Goal: Contribute content

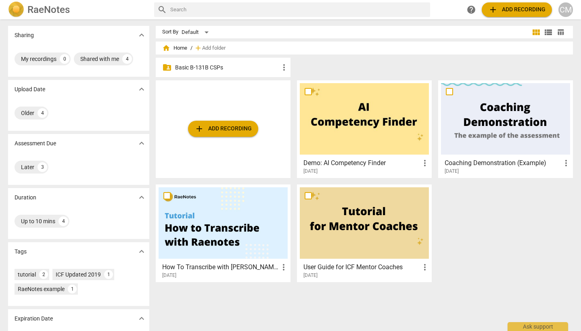
click at [200, 65] on p "Basic B-131B CSPs" at bounding box center [227, 67] width 104 height 8
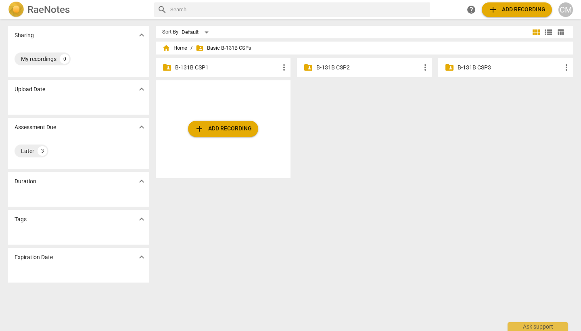
click at [196, 66] on p "B-131B CSP1" at bounding box center [227, 67] width 104 height 8
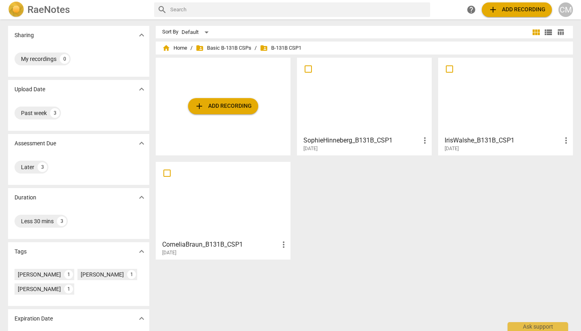
click at [219, 107] on span "add Add recording" at bounding box center [222, 106] width 57 height 10
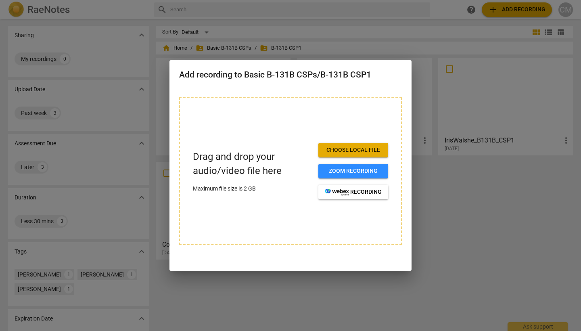
click at [450, 175] on div at bounding box center [290, 165] width 581 height 331
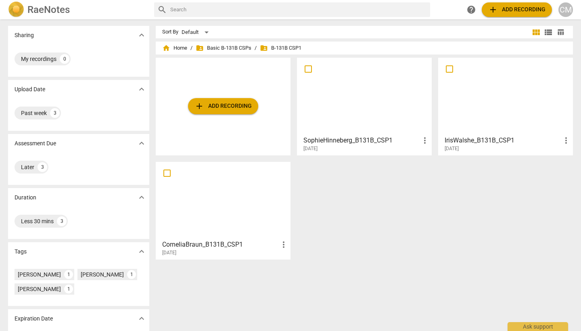
click at [213, 108] on span "add Add recording" at bounding box center [222, 106] width 57 height 10
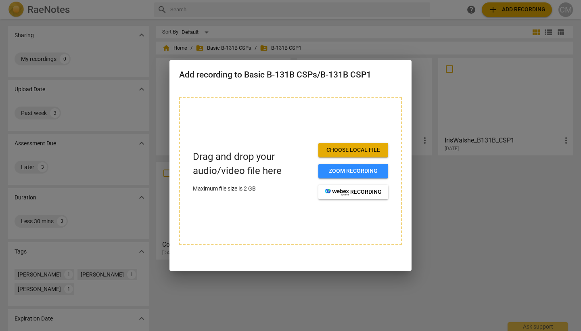
click at [357, 150] on span "Choose local file" at bounding box center [353, 150] width 57 height 8
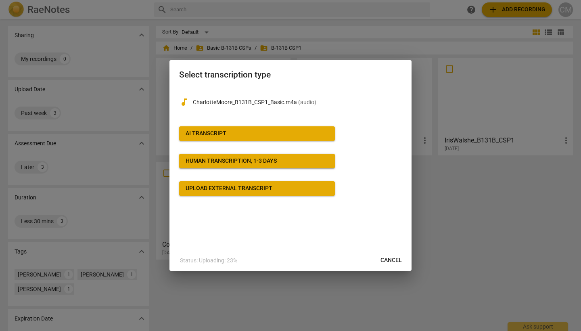
click at [207, 131] on div "AI Transcript" at bounding box center [206, 133] width 41 height 8
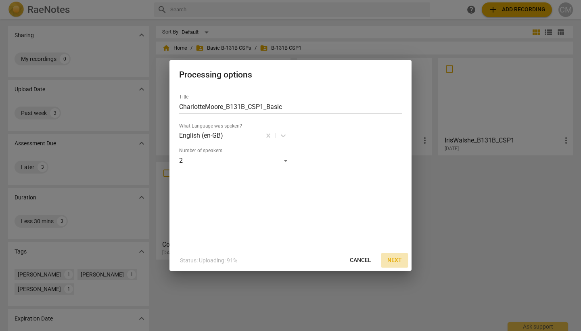
click at [390, 257] on span "Next" at bounding box center [394, 260] width 15 height 8
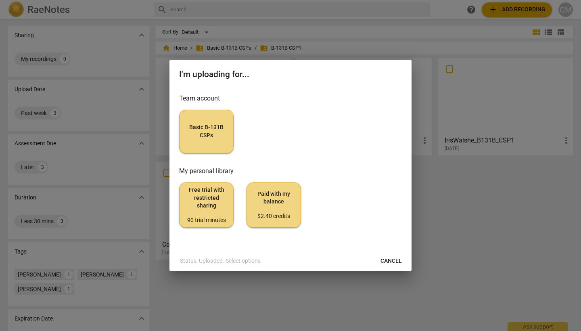
click at [210, 128] on span "Basic B-131B CSPs" at bounding box center [206, 131] width 41 height 16
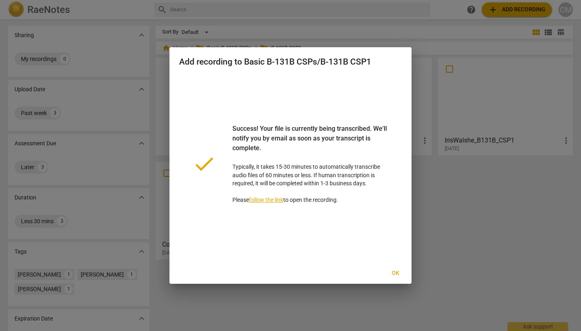
click at [399, 269] on button "Ok" at bounding box center [395, 273] width 26 height 15
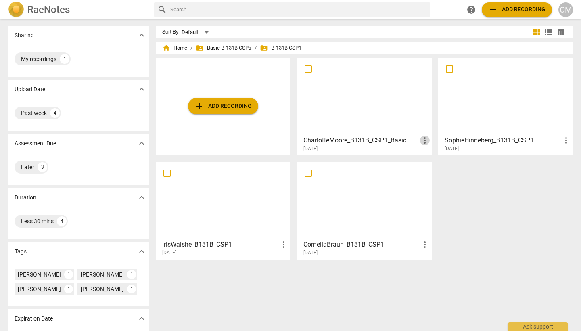
click at [424, 141] on span "more_vert" at bounding box center [425, 141] width 10 height 10
click at [465, 182] on div at bounding box center [290, 165] width 581 height 331
click at [422, 138] on span "more_vert" at bounding box center [425, 141] width 10 height 10
click at [434, 161] on li "Delete" at bounding box center [434, 159] width 31 height 19
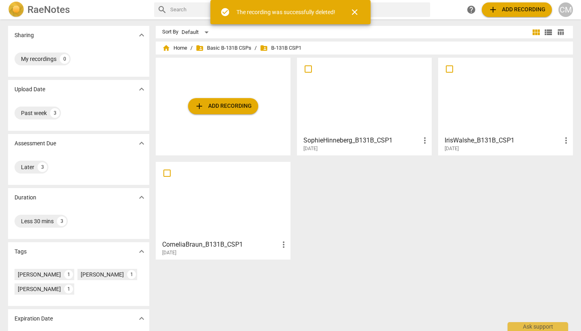
click at [228, 104] on span "add Add recording" at bounding box center [222, 106] width 57 height 10
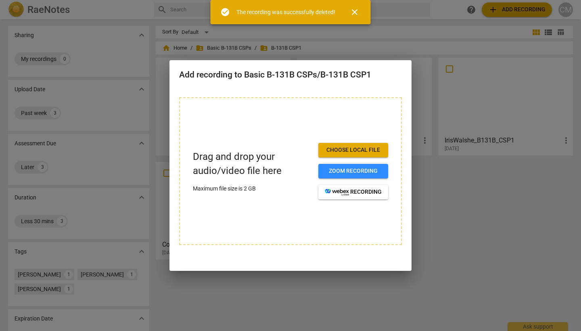
click at [362, 153] on span "Choose local file" at bounding box center [353, 150] width 57 height 8
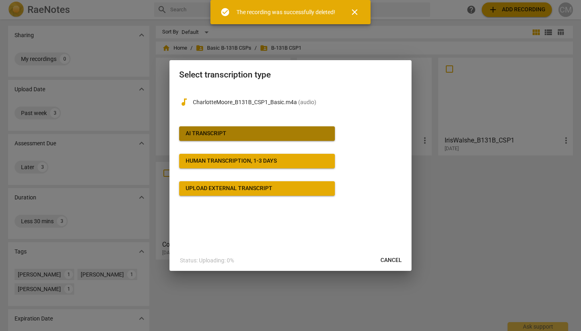
click at [248, 130] on span "AI Transcript" at bounding box center [257, 133] width 143 height 8
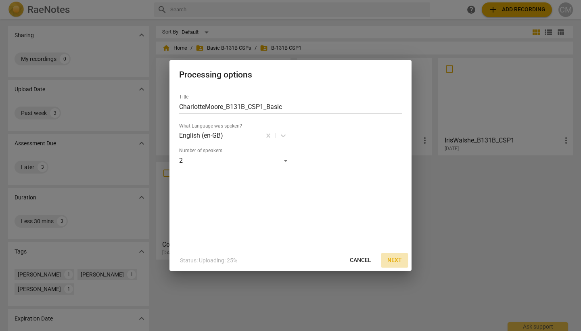
click at [394, 259] on span "Next" at bounding box center [394, 260] width 15 height 8
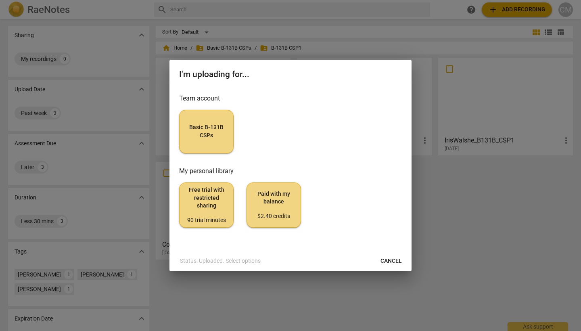
click at [204, 123] on button "Basic B-131B CSPs" at bounding box center [206, 132] width 54 height 44
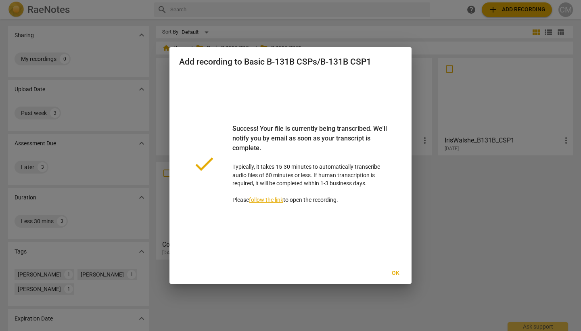
click at [393, 271] on span "Ok" at bounding box center [395, 273] width 13 height 8
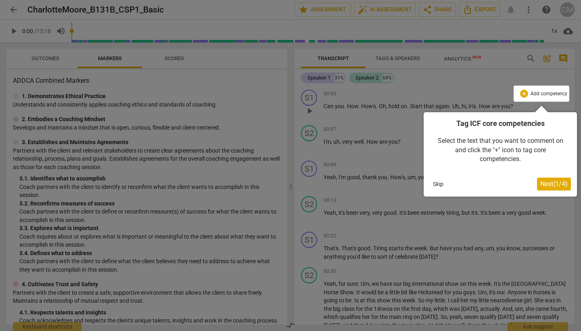
click at [441, 180] on button "Skip" at bounding box center [438, 184] width 17 height 12
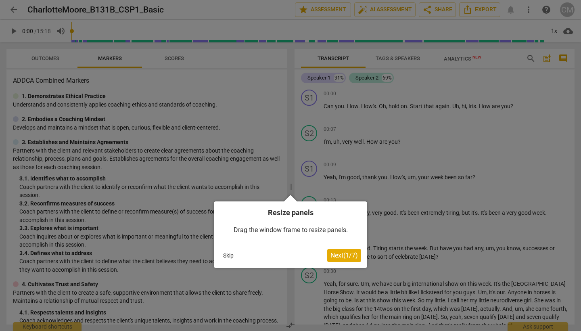
click at [226, 253] on button "Skip" at bounding box center [228, 255] width 17 height 12
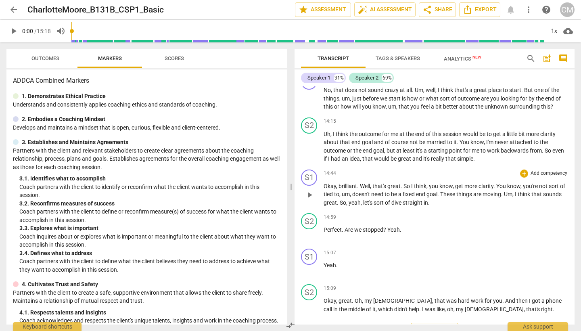
scroll to position [1806, 0]
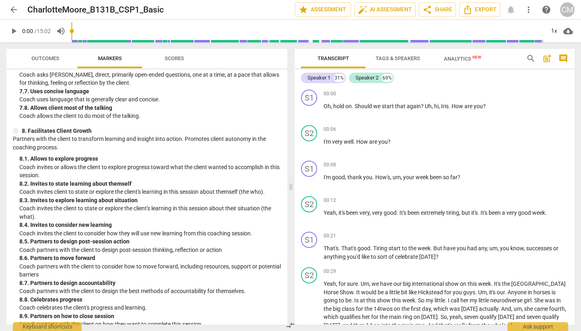
scroll to position [818, 0]
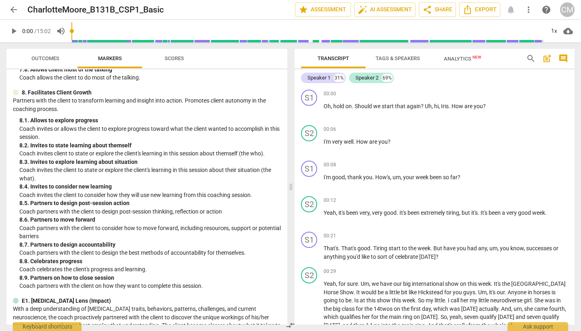
click at [55, 57] on span "Outcomes" at bounding box center [45, 58] width 28 height 6
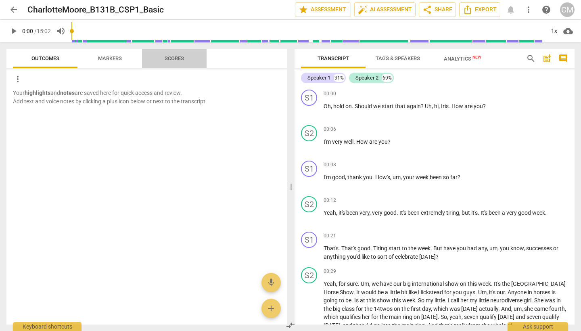
click at [171, 58] on span "Scores" at bounding box center [174, 58] width 19 height 6
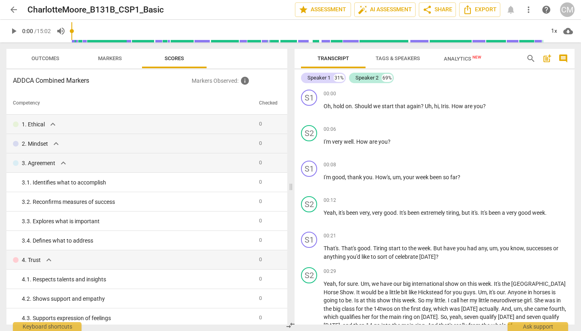
scroll to position [0, 0]
click at [14, 10] on span "arrow_back" at bounding box center [14, 10] width 10 height 10
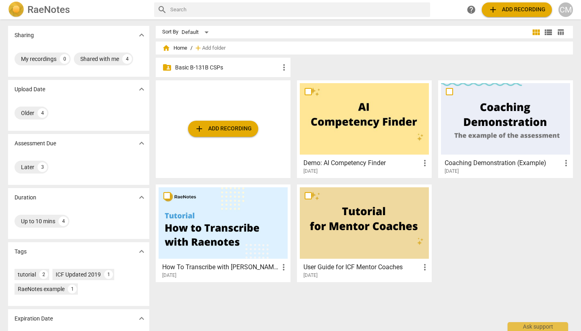
click at [238, 64] on p "Basic B-131B CSPs" at bounding box center [227, 67] width 104 height 8
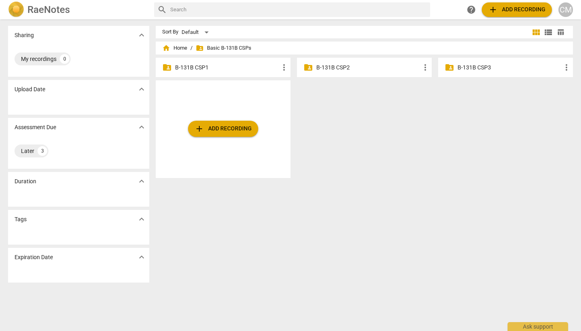
click at [218, 69] on p "B-131B CSP1" at bounding box center [227, 67] width 104 height 8
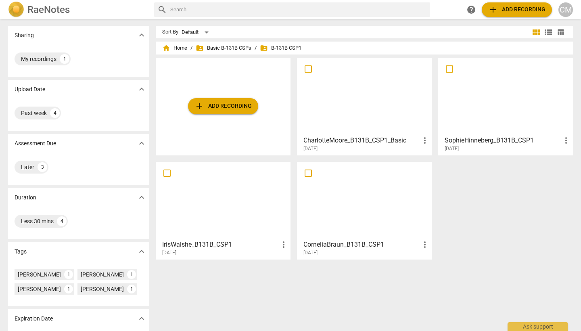
click at [347, 141] on h3 "CharlotteMoore_B131B_CSP1_Basic" at bounding box center [361, 141] width 117 height 10
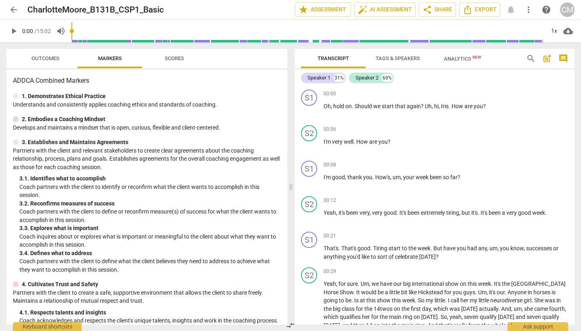
click at [397, 56] on span "Tags & Speakers" at bounding box center [398, 58] width 44 height 6
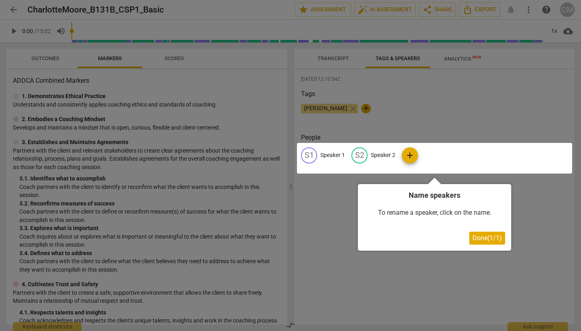
click at [349, 62] on div at bounding box center [290, 165] width 581 height 331
click at [493, 238] on span "Done ( 1 / 1 )" at bounding box center [486, 238] width 29 height 8
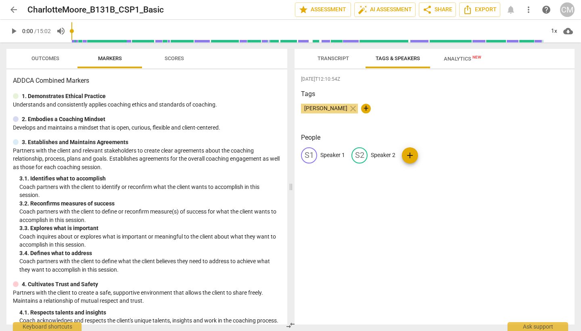
click at [339, 57] on span "Transcript" at bounding box center [332, 58] width 31 height 6
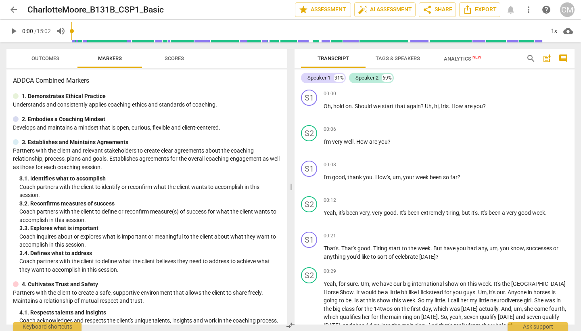
click at [44, 60] on span "Outcomes" at bounding box center [45, 58] width 28 height 6
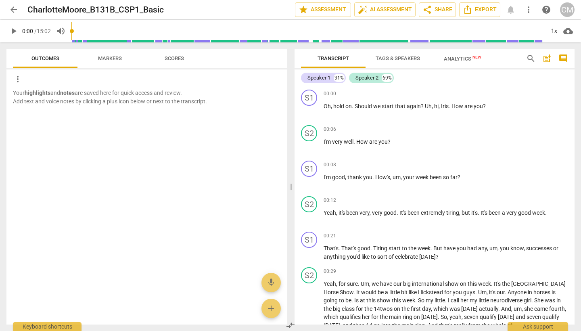
click at [13, 9] on span "arrow_back" at bounding box center [14, 10] width 10 height 10
